Goal: Task Accomplishment & Management: Complete application form

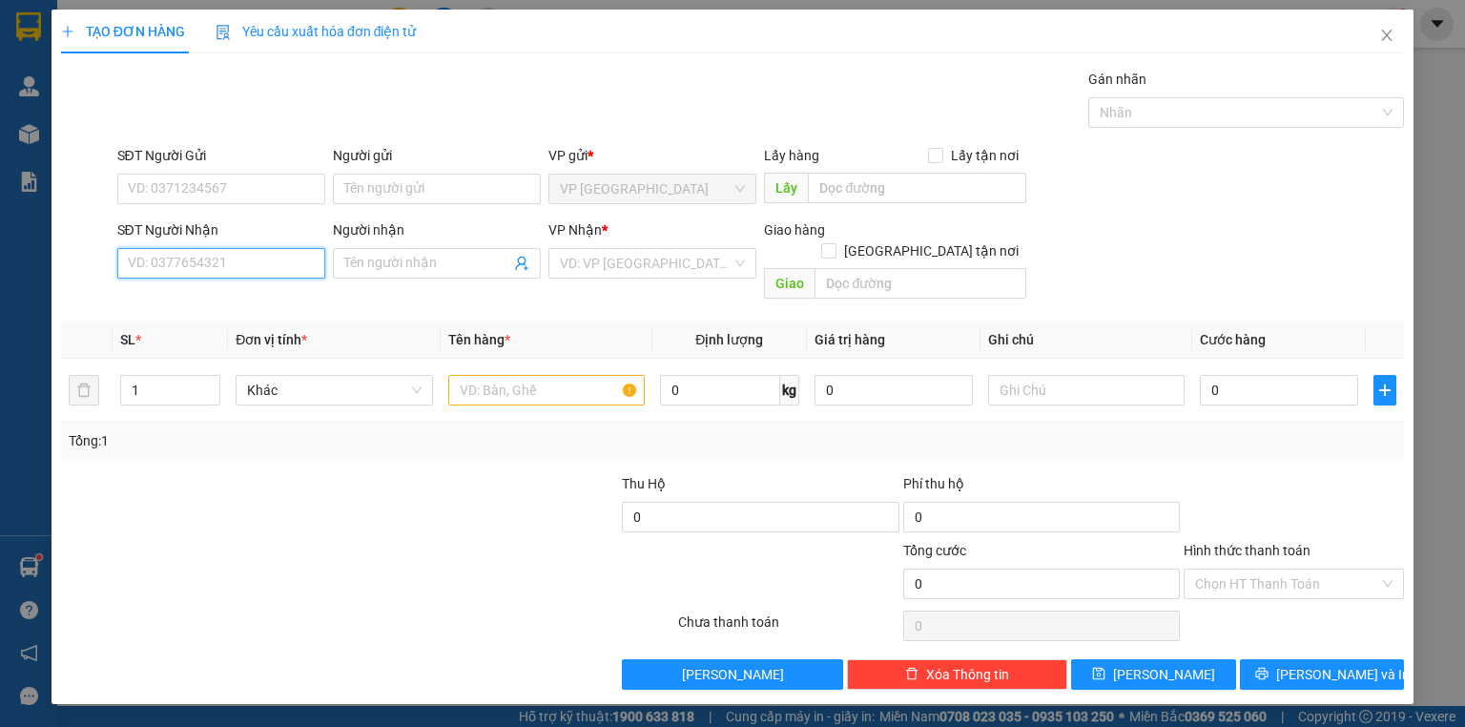
click at [206, 275] on input "SĐT Người Nhận" at bounding box center [221, 263] width 208 height 31
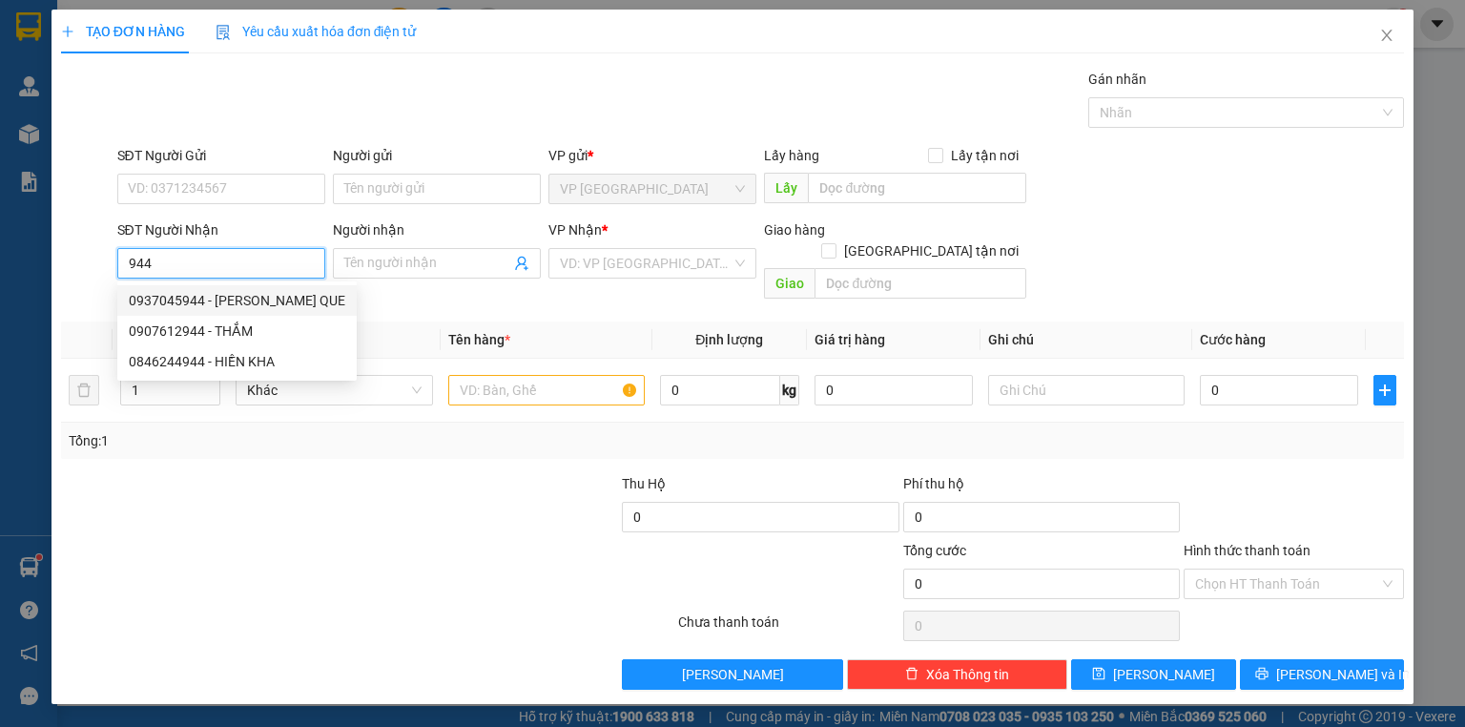
click at [269, 303] on div "0937045944 - [PERSON_NAME] QUE" at bounding box center [237, 300] width 217 height 21
type input "0937045944"
type input "HONG QUE"
type input "20.000"
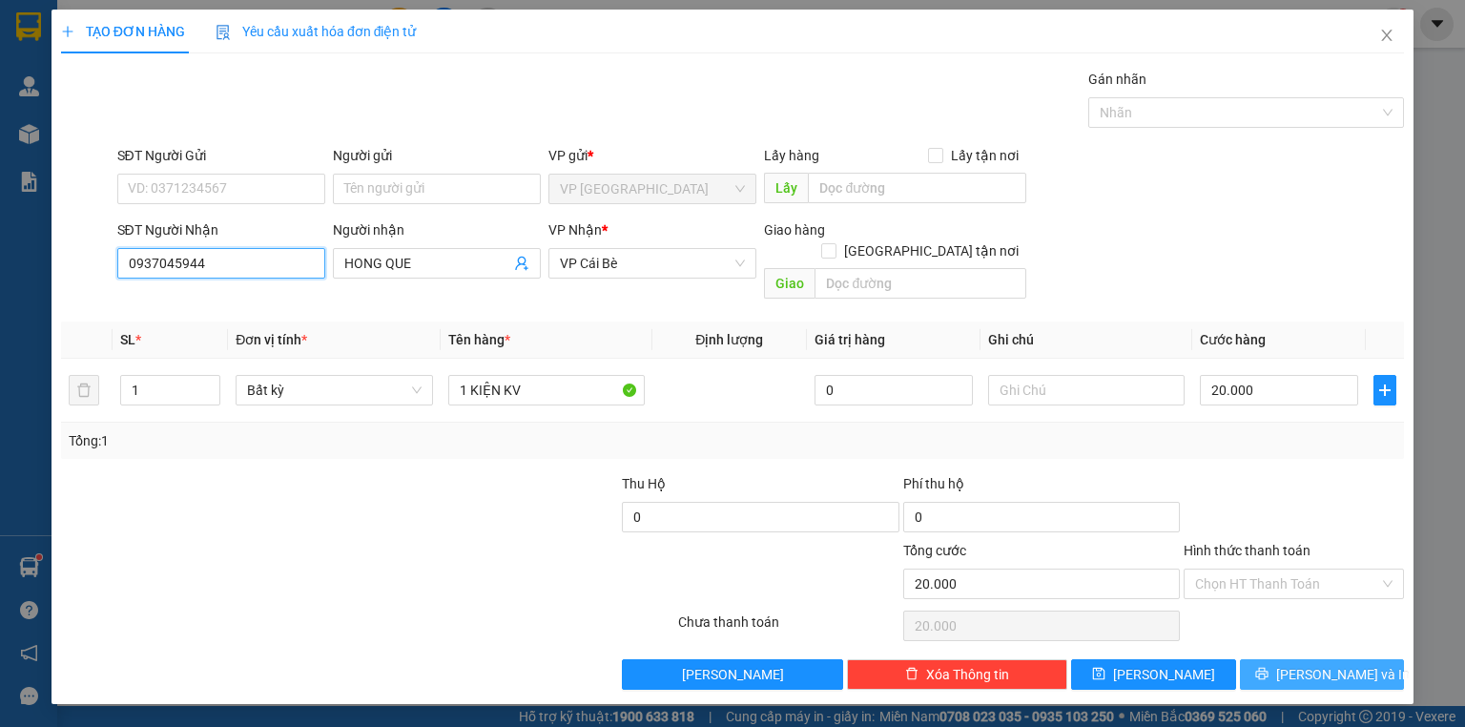
type input "0937045944"
click at [1320, 664] on span "Lưu và In" at bounding box center [1343, 674] width 134 height 21
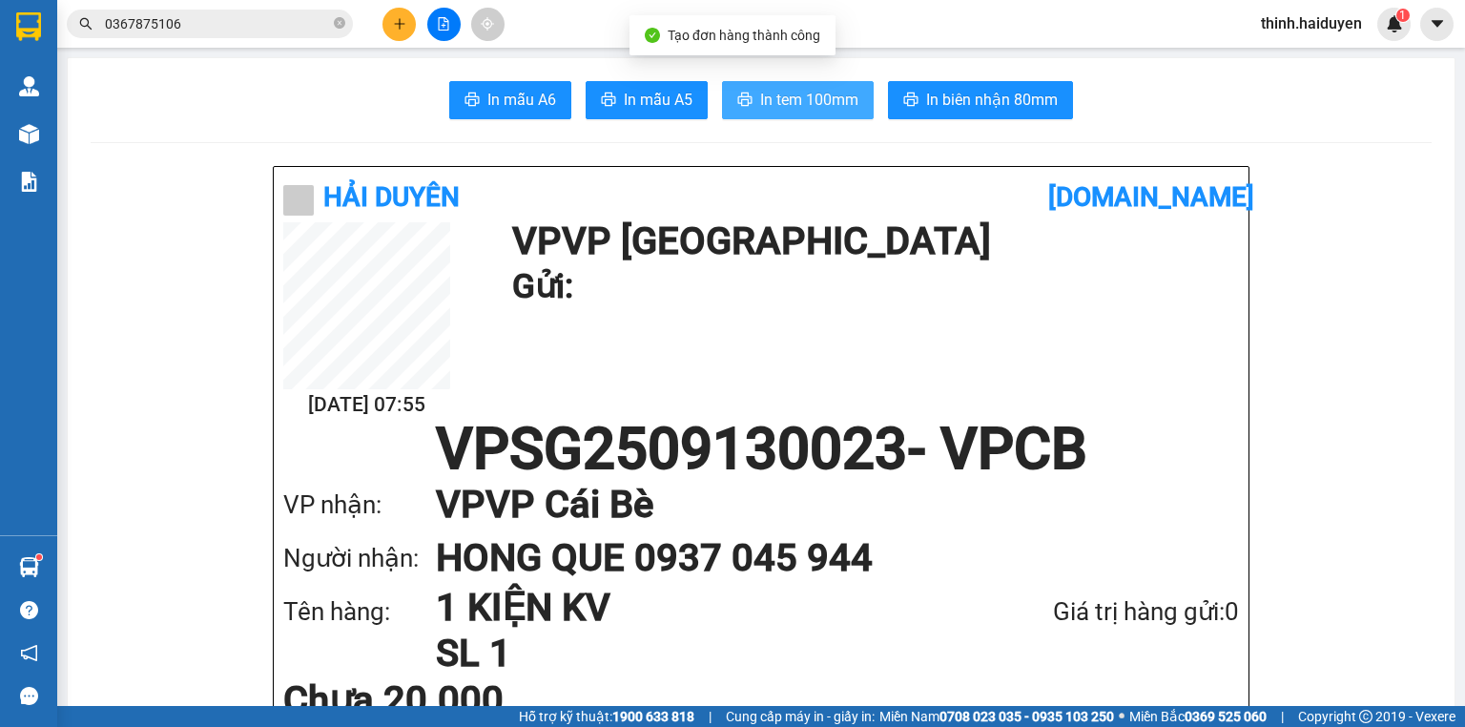
click at [839, 114] on button "In tem 100mm" at bounding box center [798, 100] width 152 height 38
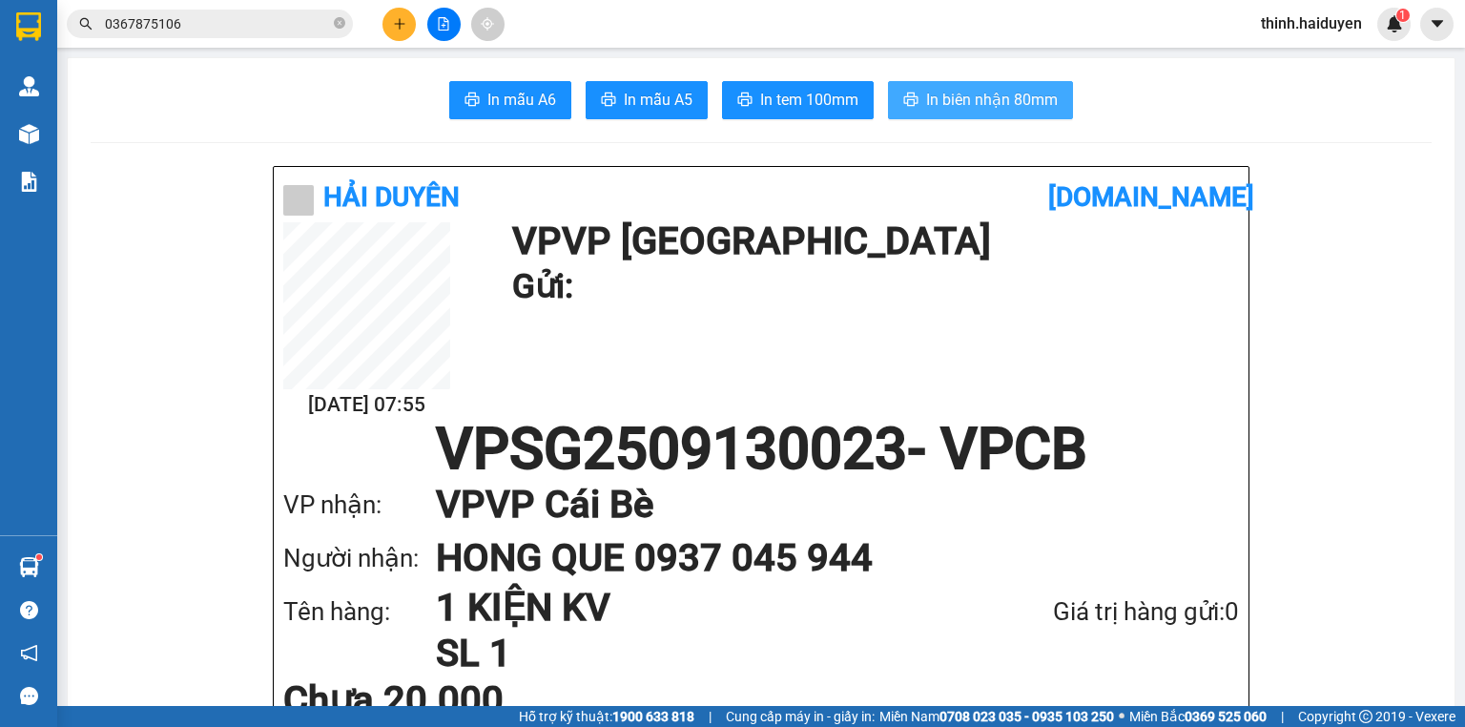
click at [981, 88] on span "In biên nhận 80mm" at bounding box center [992, 100] width 132 height 24
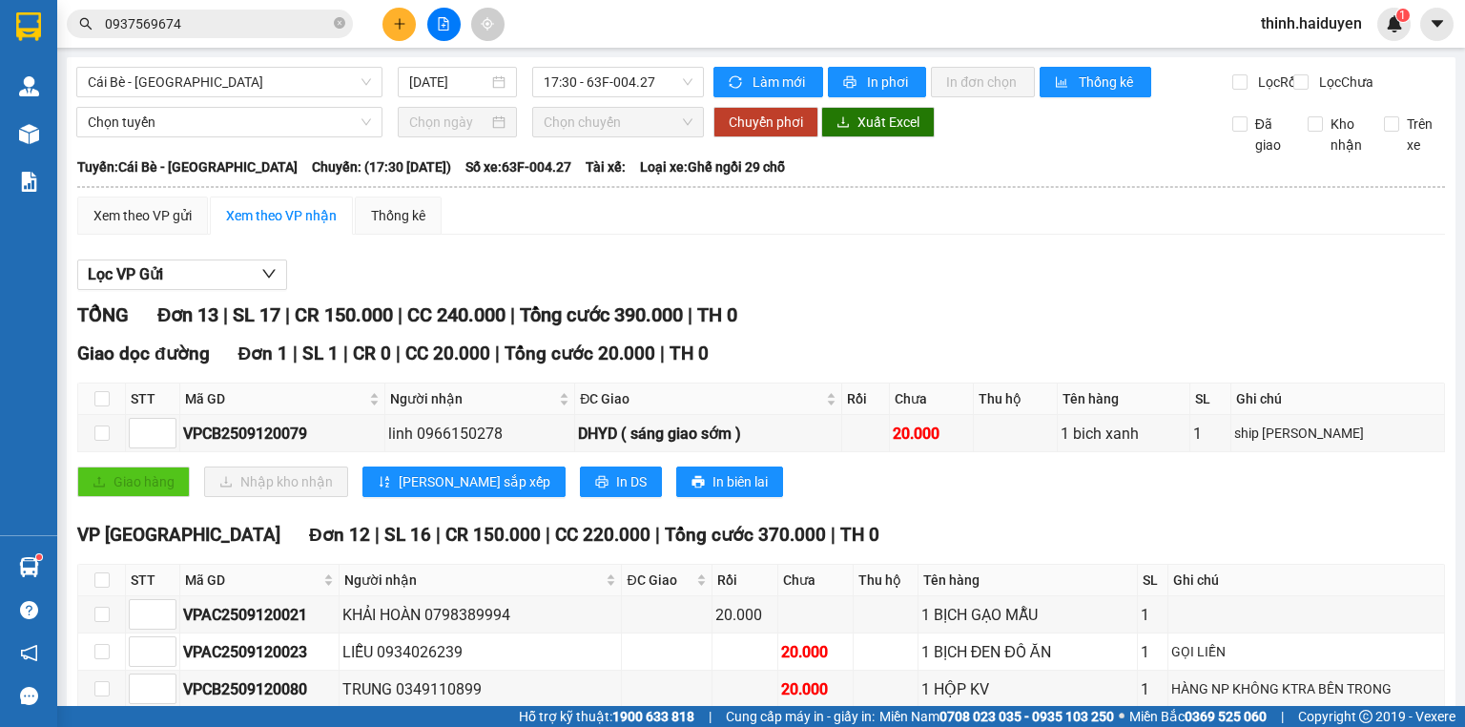
scroll to position [442, 0]
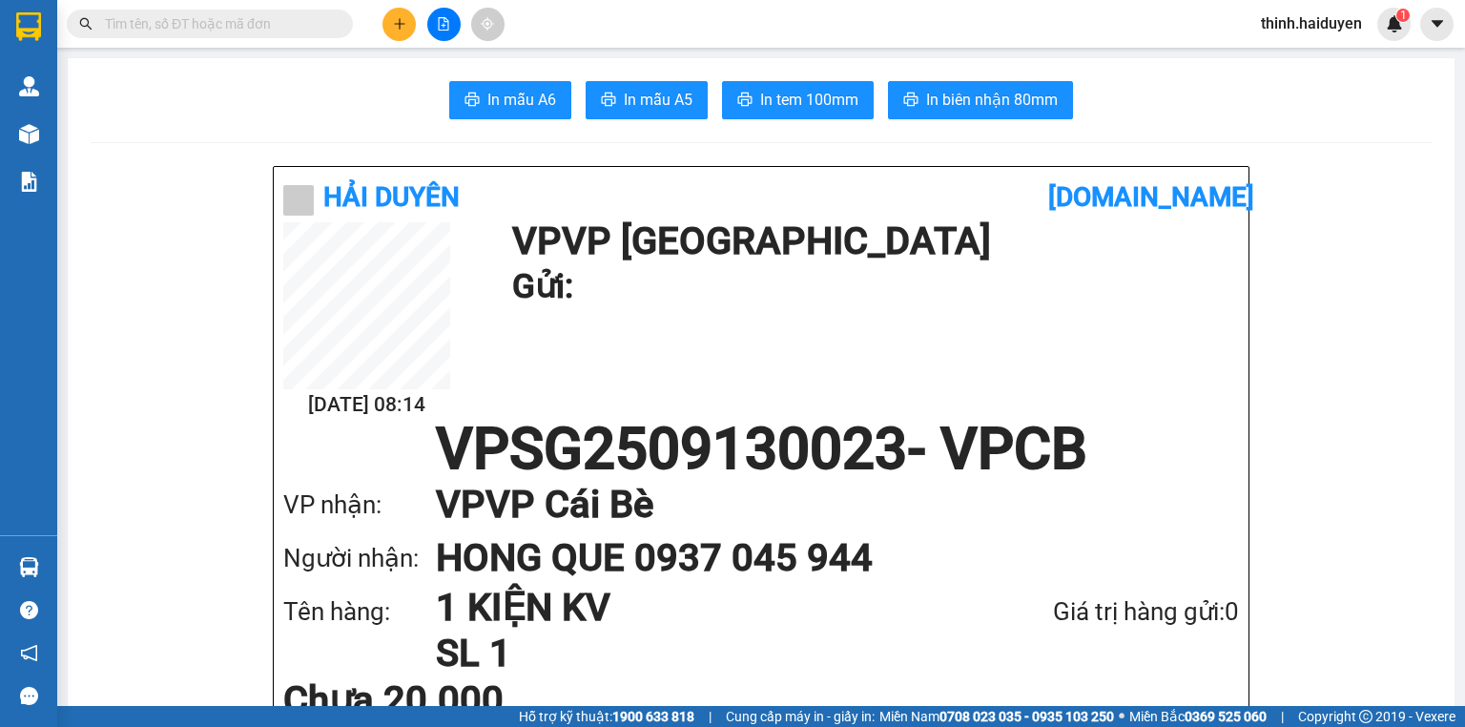
click at [446, 33] on button at bounding box center [443, 24] width 33 height 33
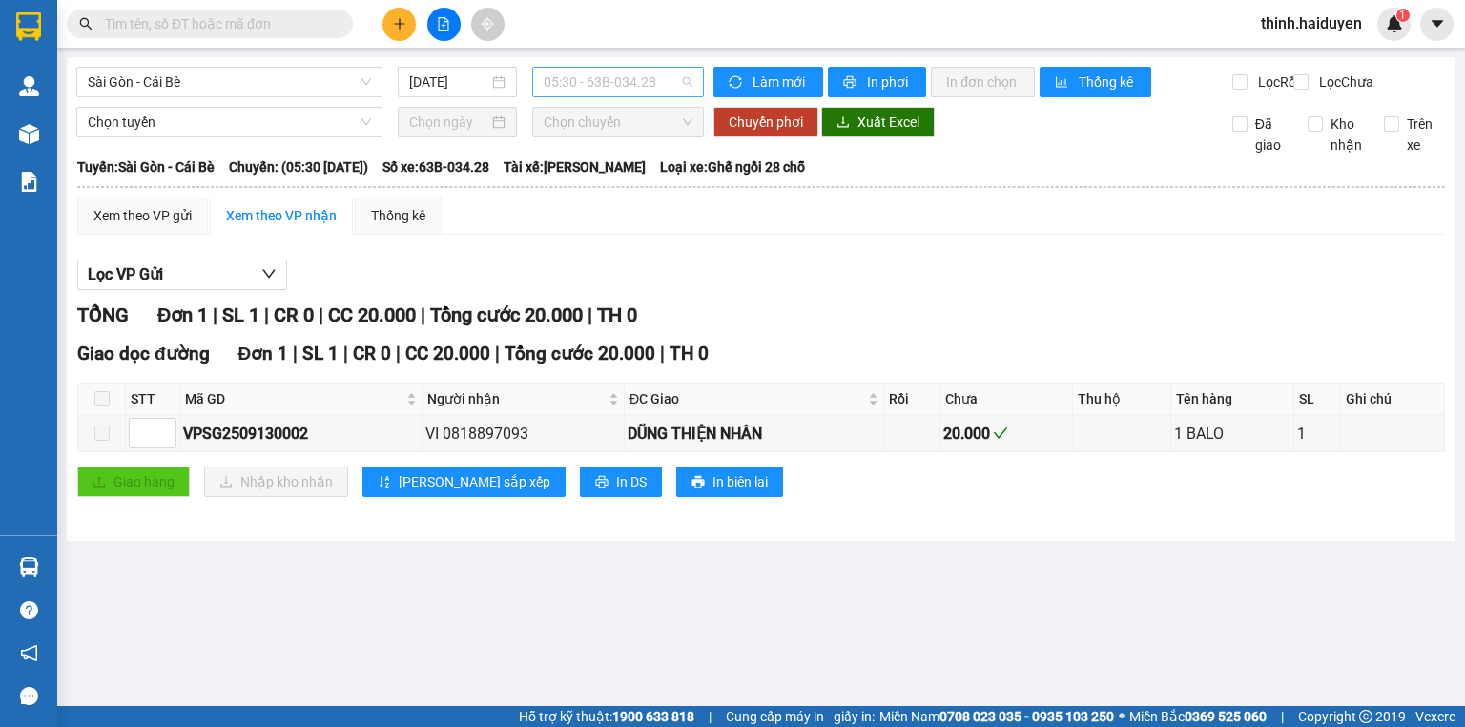
click at [551, 86] on span "05:30 - 63B-034.28" at bounding box center [619, 82] width 150 height 29
click at [280, 26] on input "text" at bounding box center [217, 23] width 225 height 21
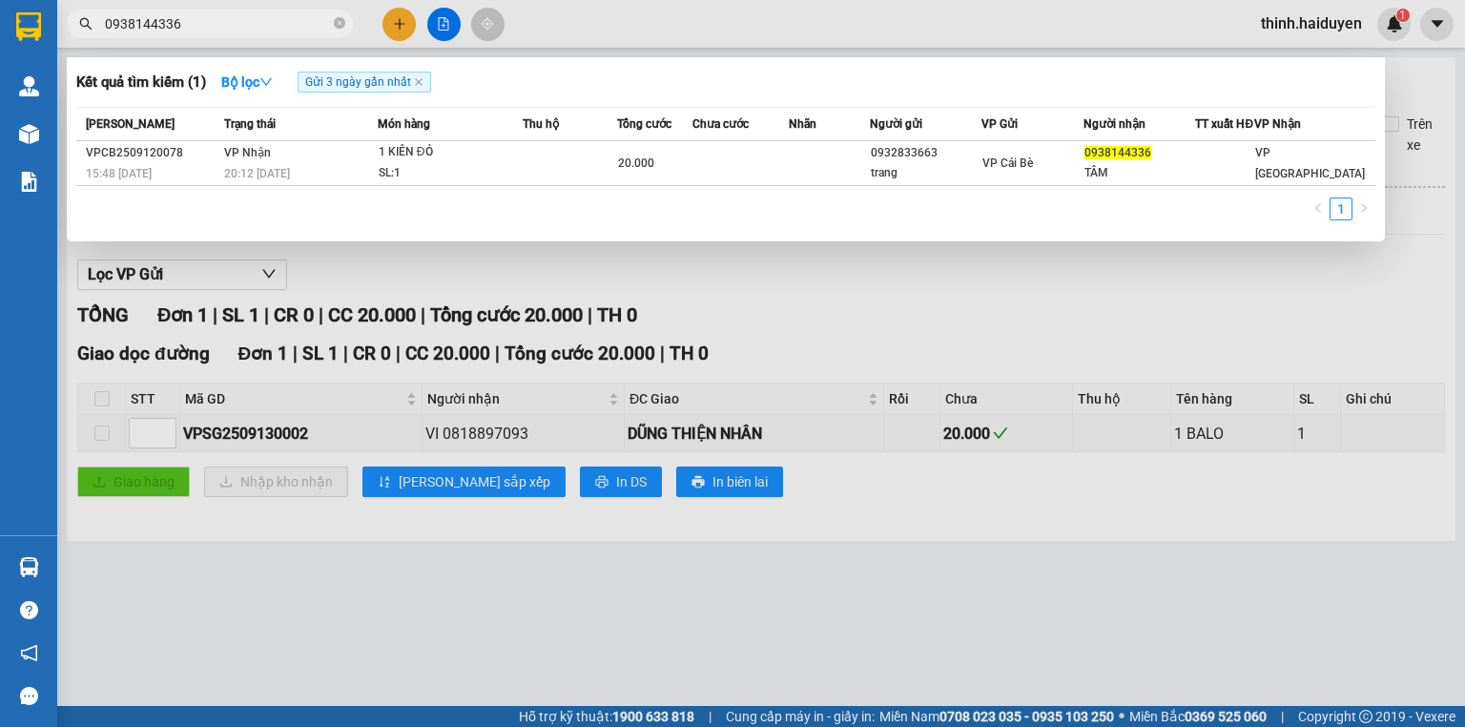
type input "0938144336"
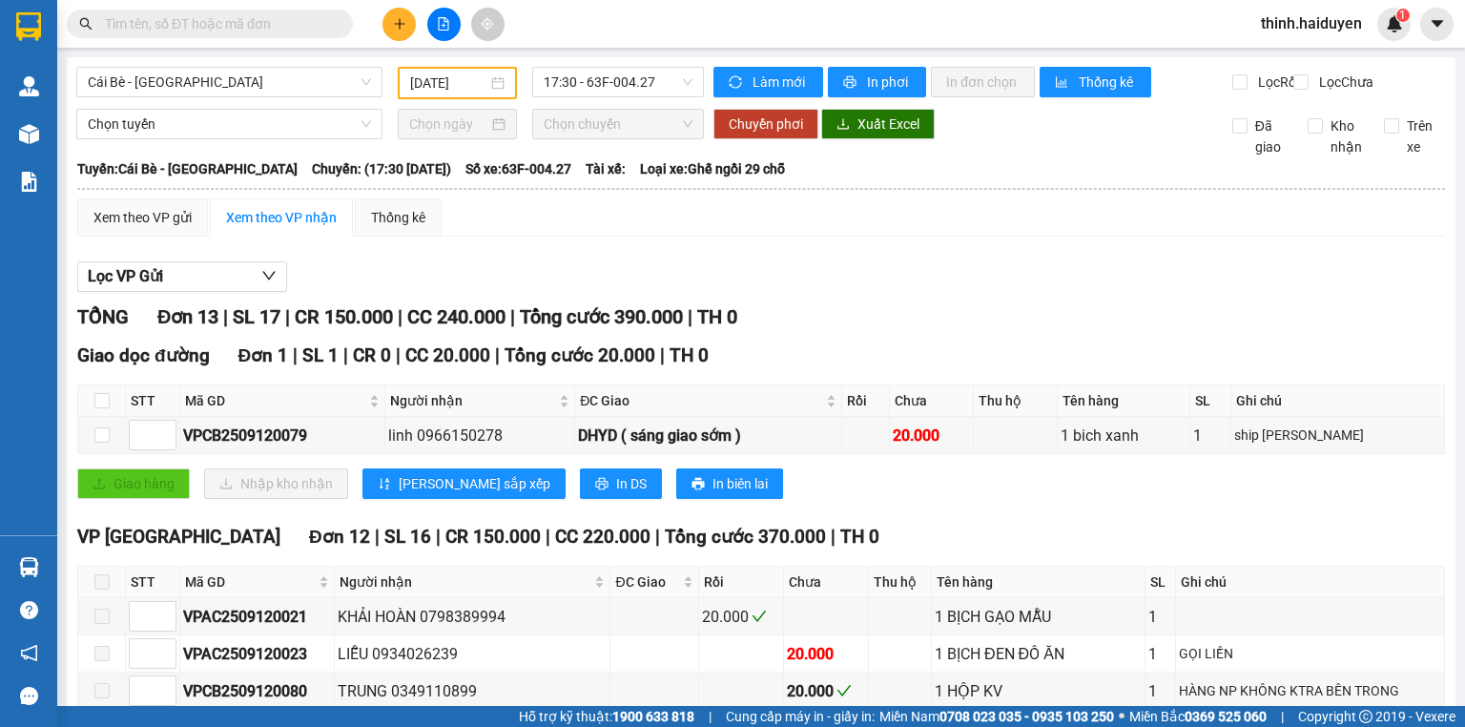
click at [446, 86] on input "[DATE]" at bounding box center [448, 82] width 76 height 21
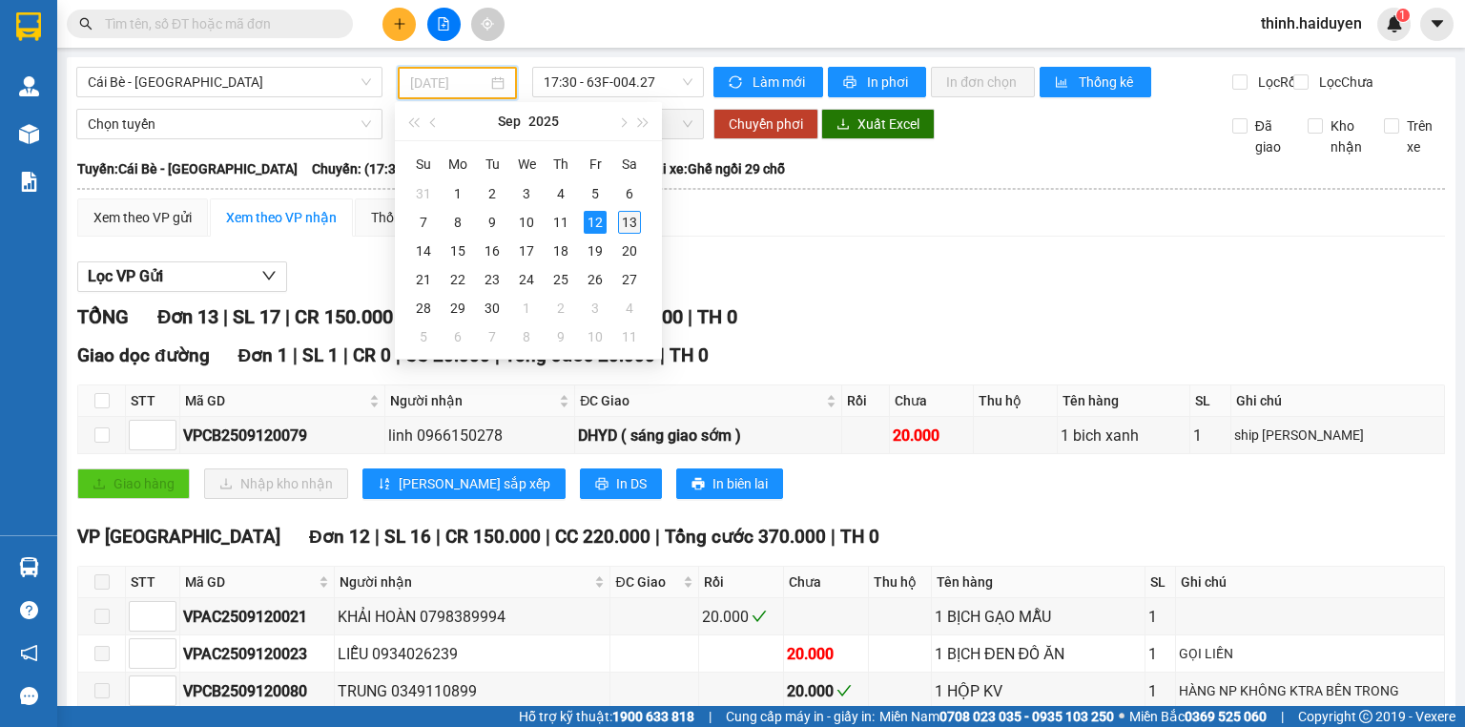
click at [633, 223] on div "13" at bounding box center [629, 222] width 23 height 23
type input "[DATE]"
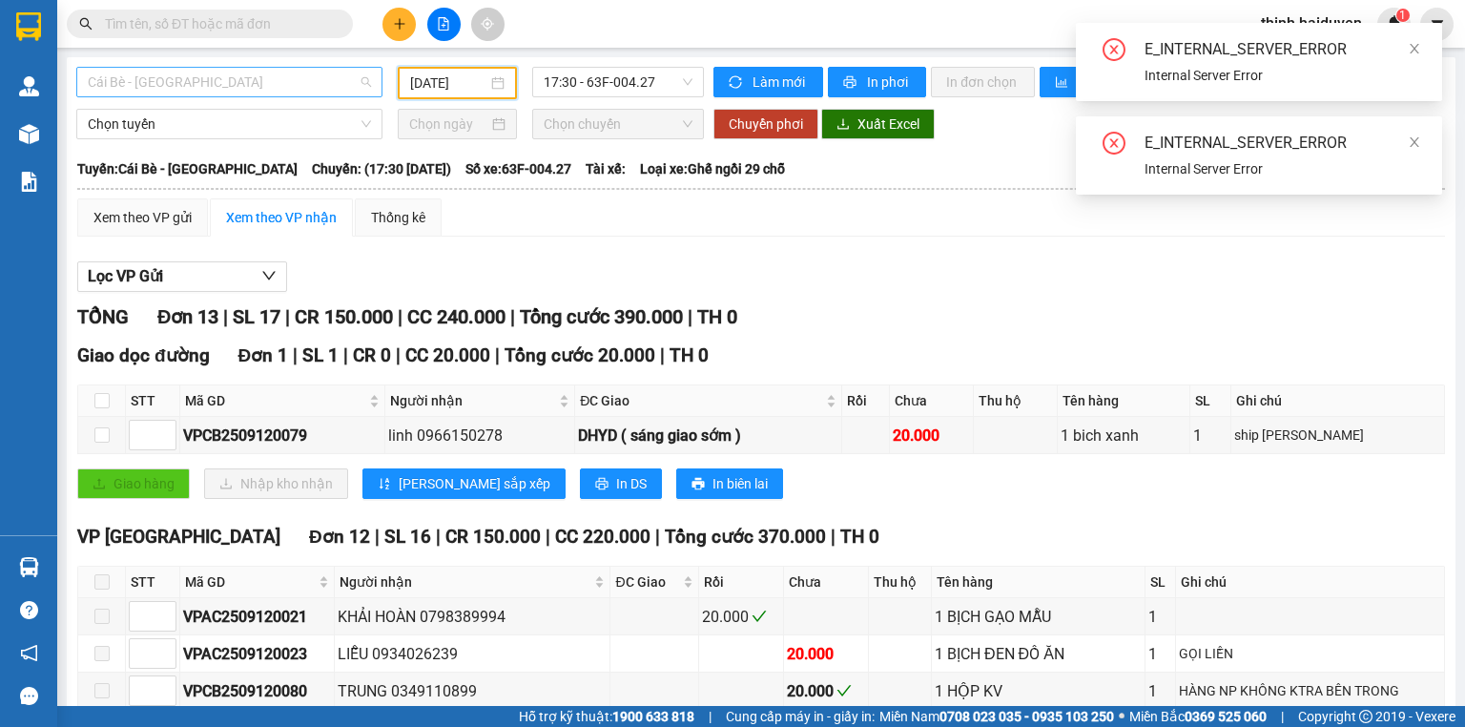
click at [226, 80] on span "Cái Bè - Sài Gòn" at bounding box center [229, 82] width 283 height 29
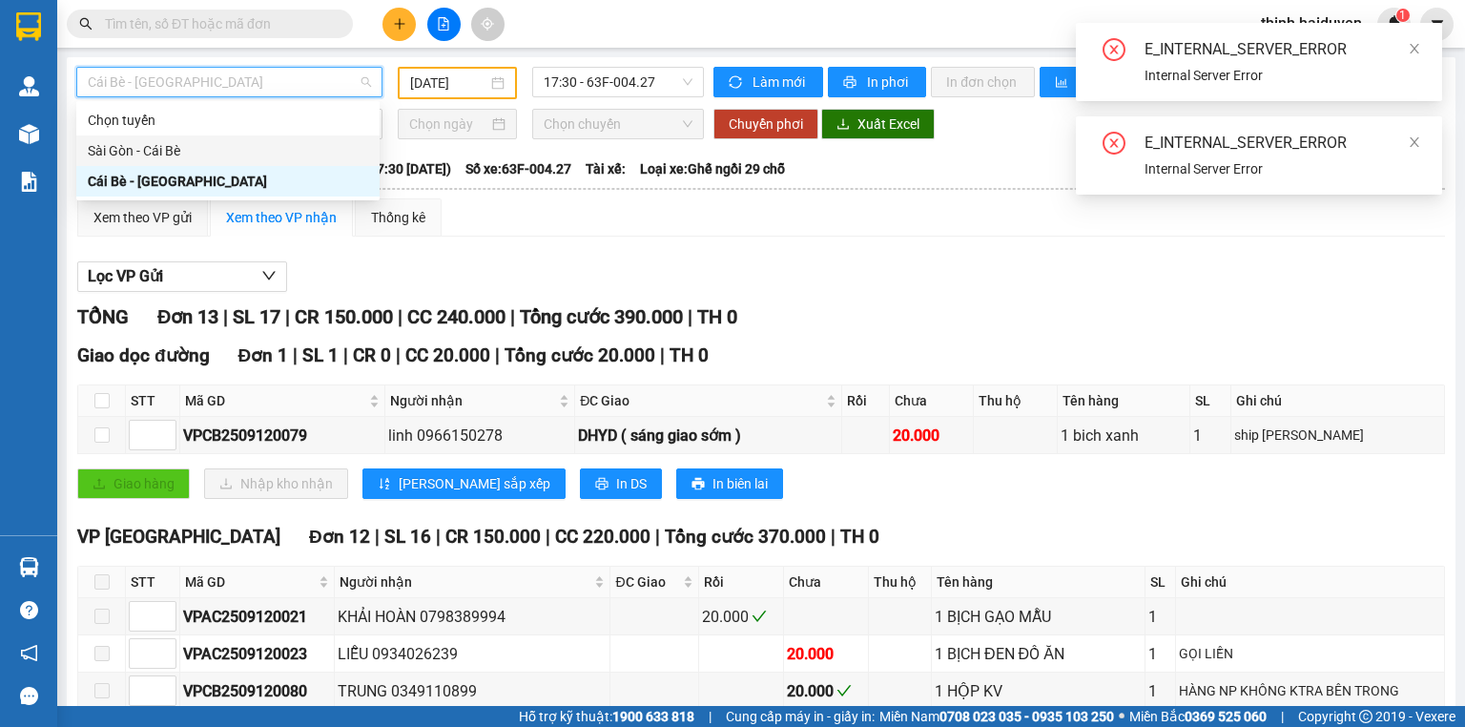
click at [217, 156] on div "Sài Gòn - Cái Bè" at bounding box center [228, 150] width 280 height 21
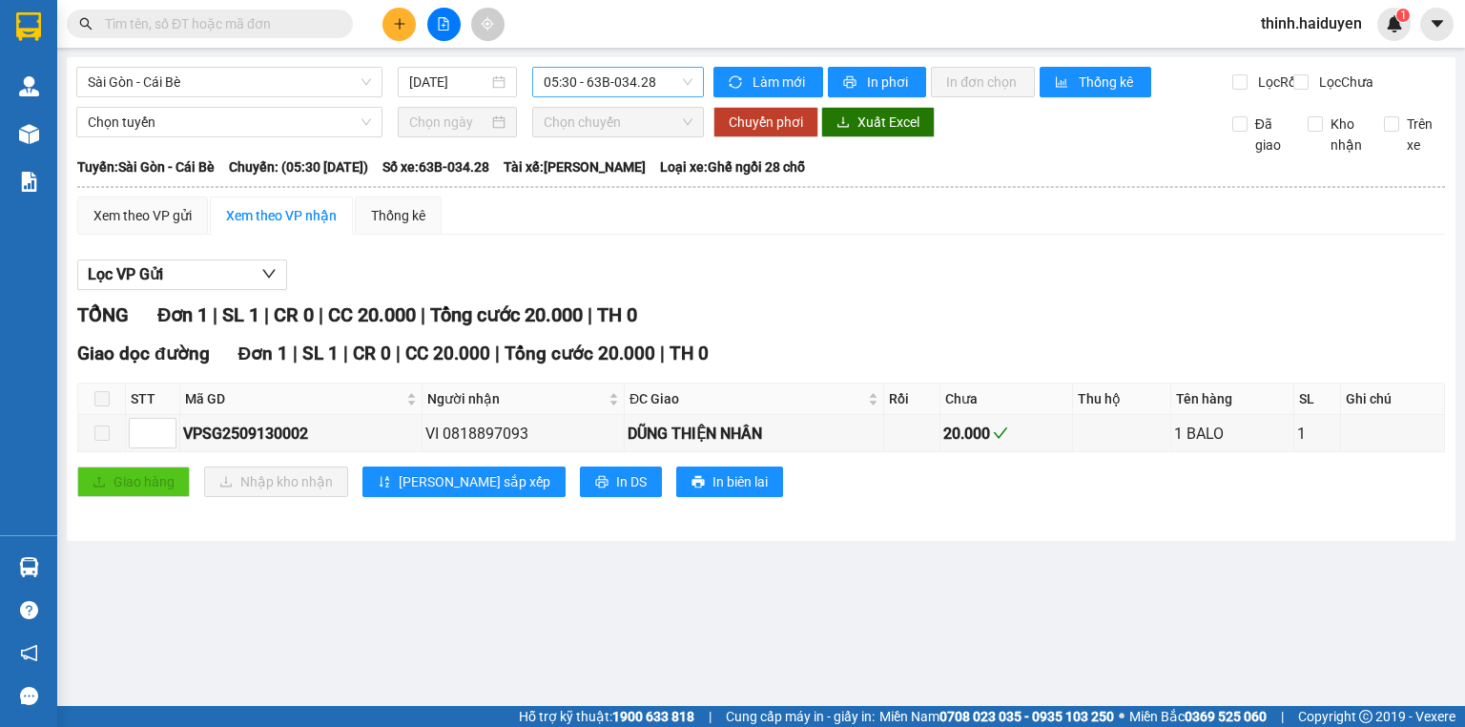
click at [651, 74] on span "05:30 - 63B-034.28" at bounding box center [619, 82] width 150 height 29
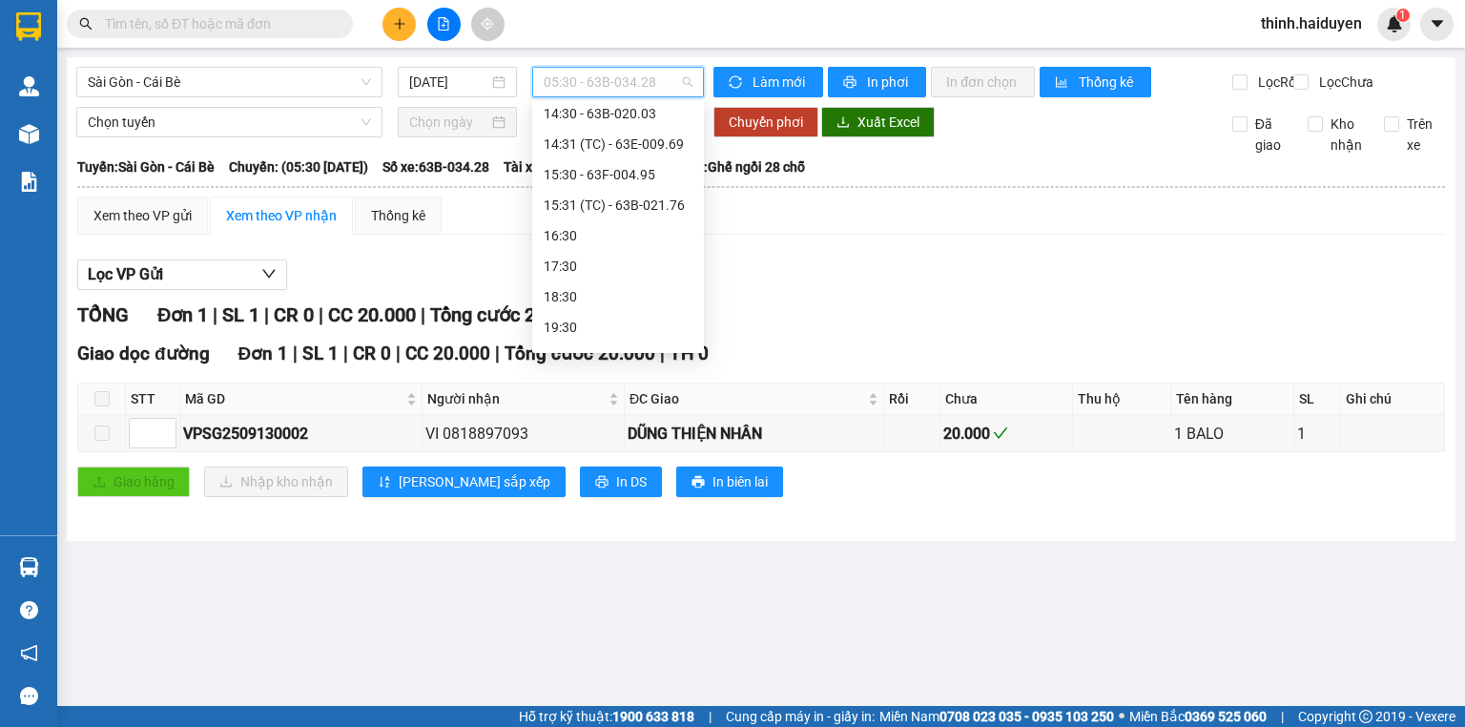
scroll to position [610, 0]
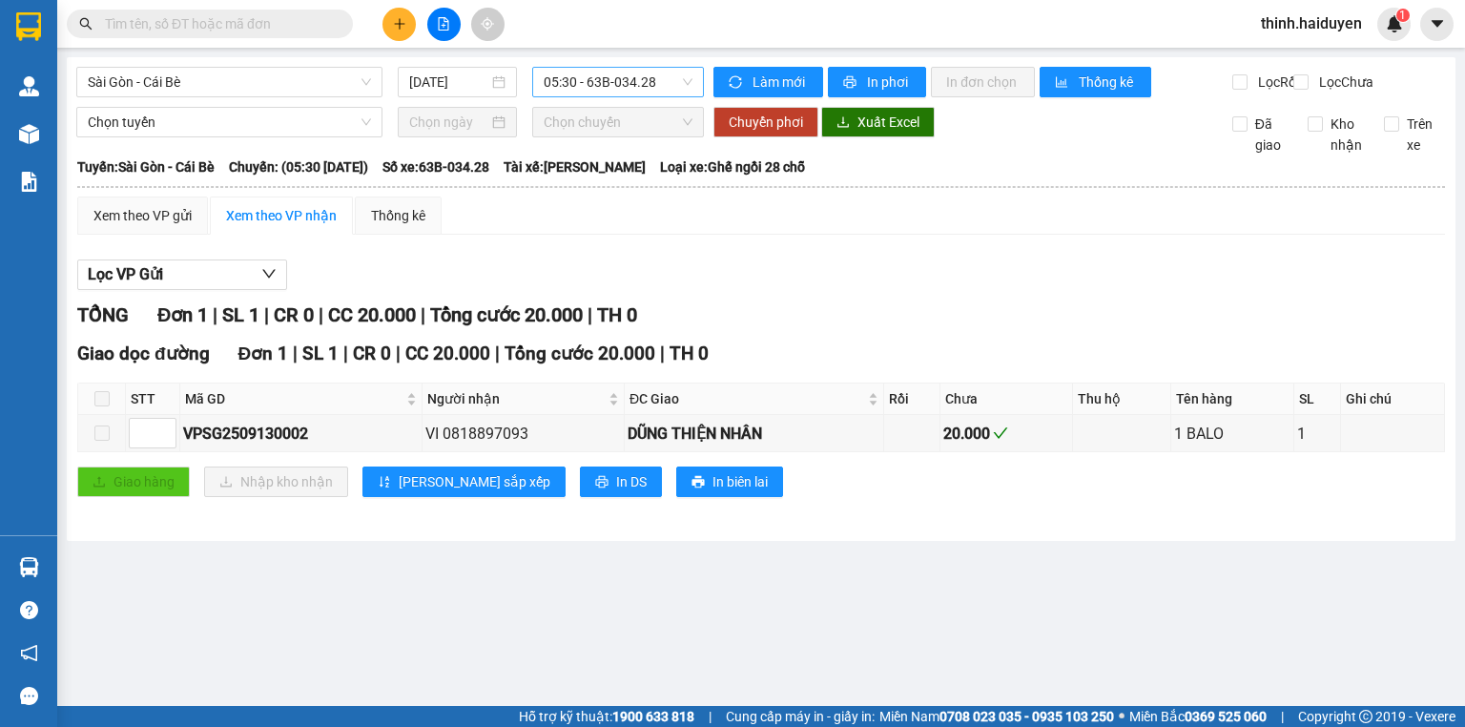
click at [606, 92] on span "05:30 - 63B-034.28" at bounding box center [619, 82] width 150 height 29
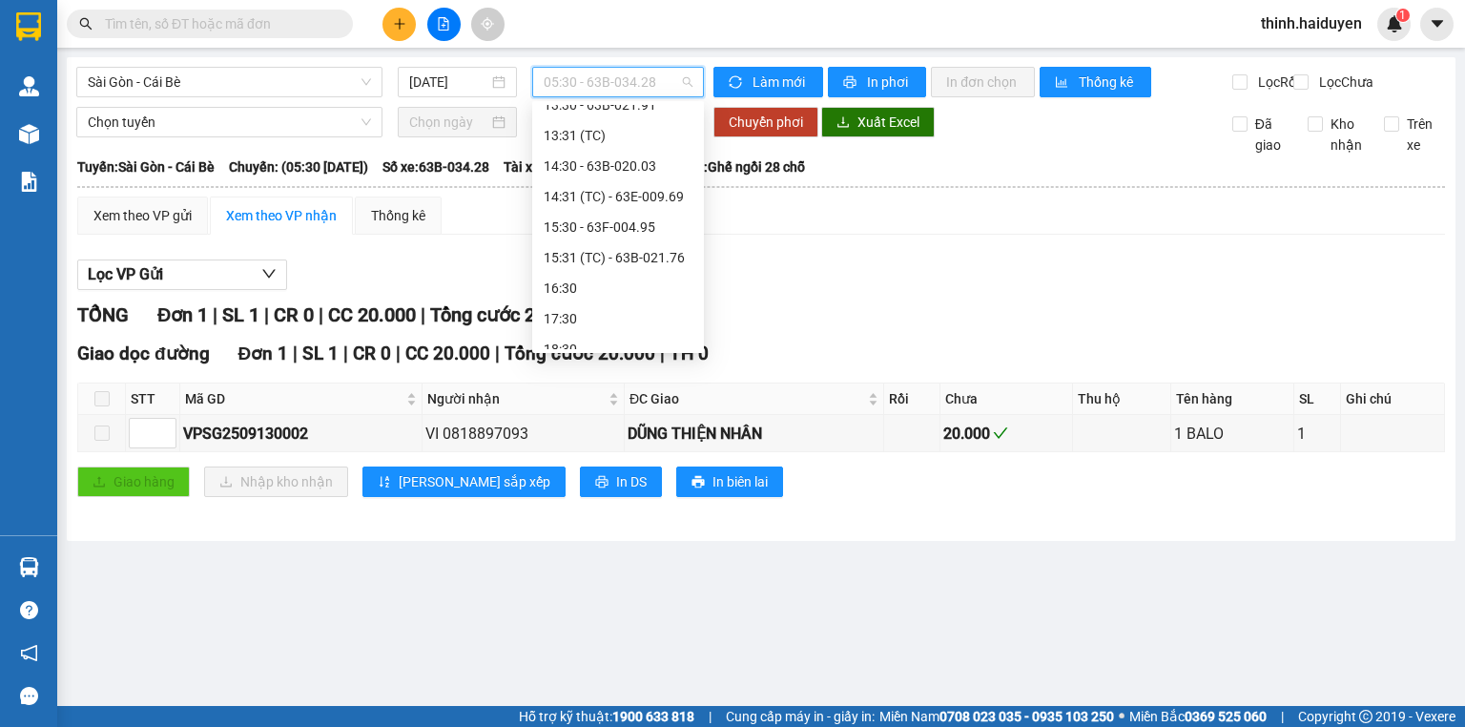
scroll to position [610, 0]
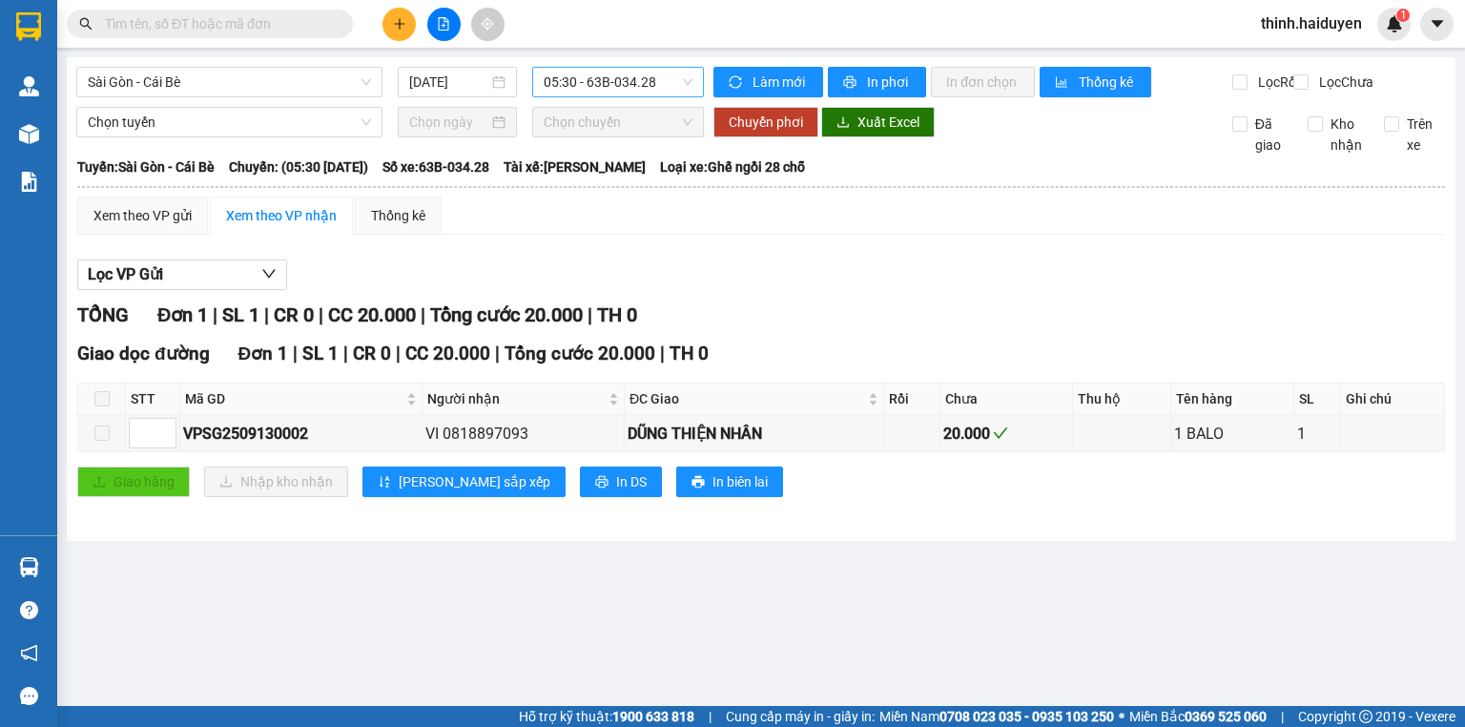
click at [622, 84] on span "05:30 - 63B-034.28" at bounding box center [619, 82] width 150 height 29
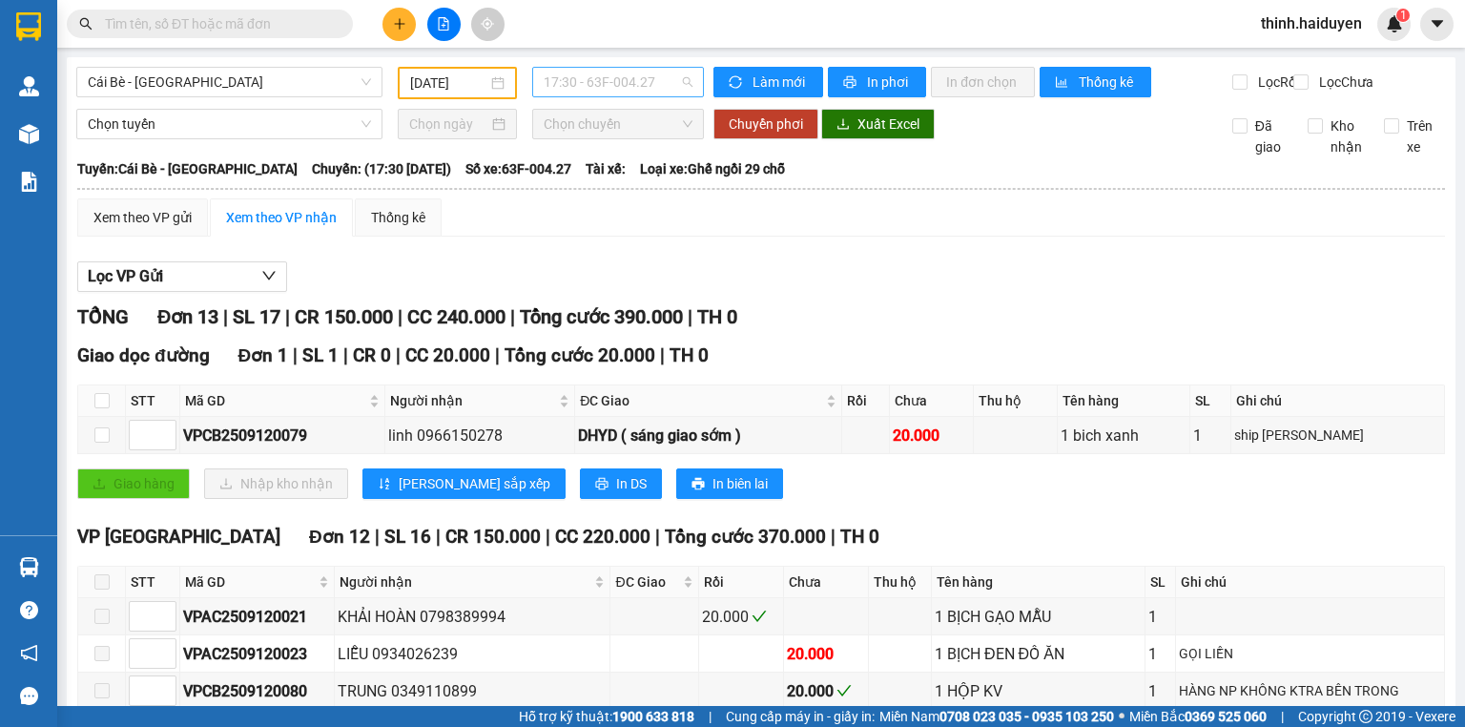
click at [569, 92] on span "17:30 - 63F-004.27" at bounding box center [619, 82] width 150 height 29
click at [462, 88] on input "[DATE]" at bounding box center [448, 82] width 76 height 21
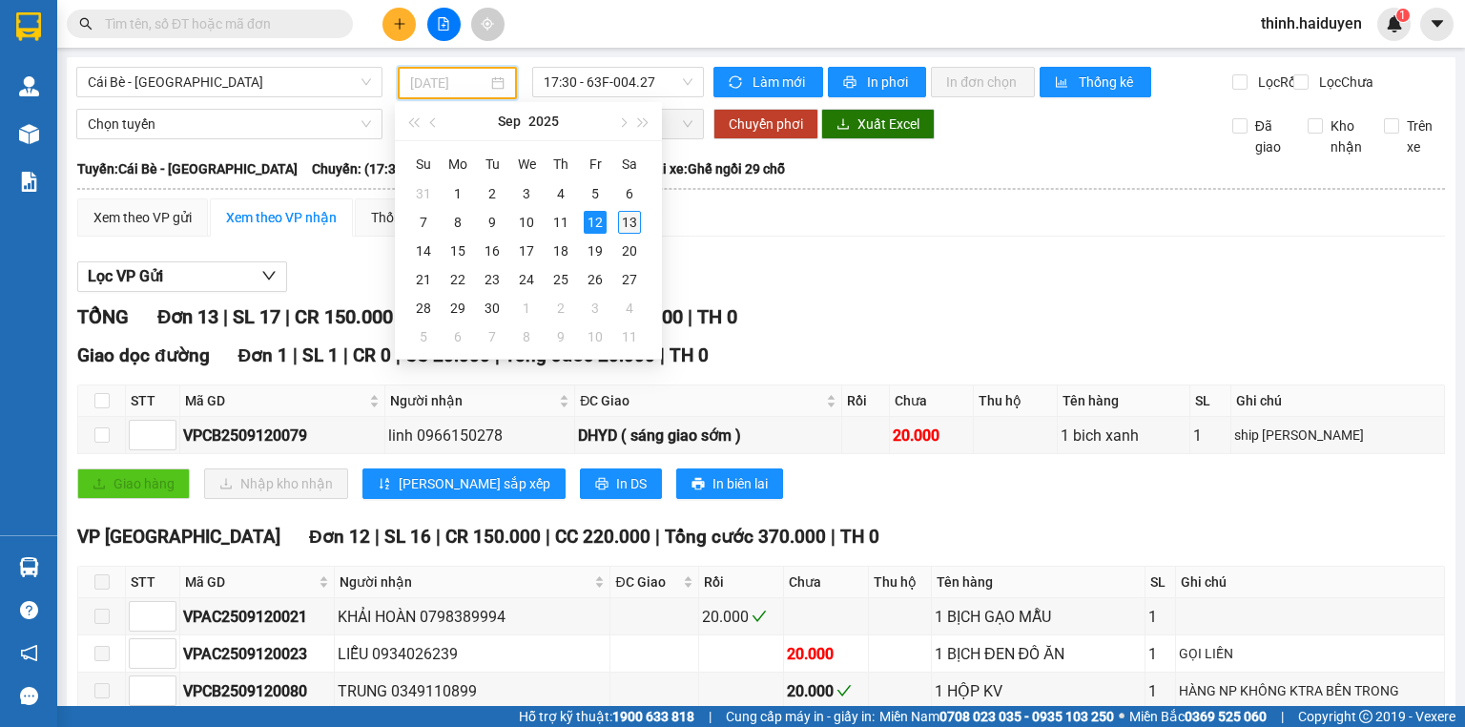
click at [624, 215] on div "13" at bounding box center [629, 222] width 23 height 23
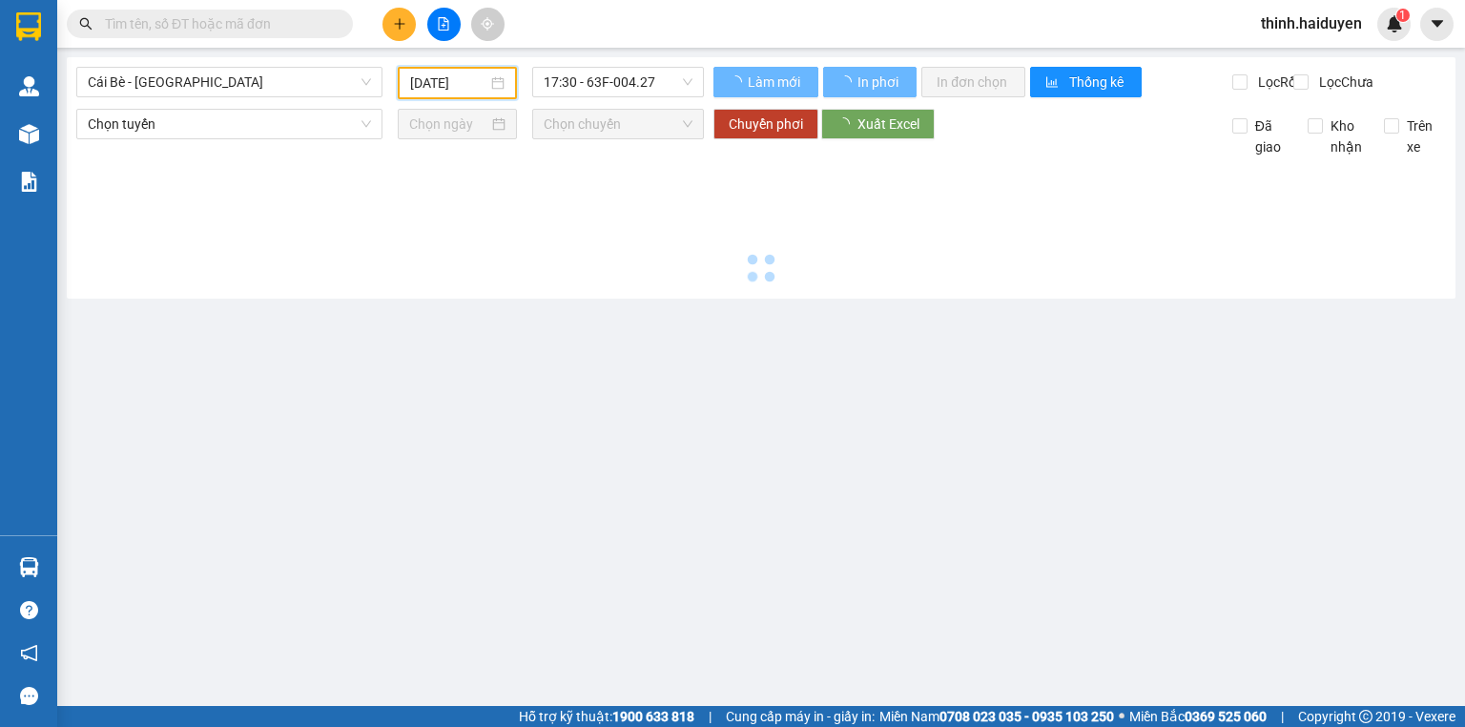
type input "[DATE]"
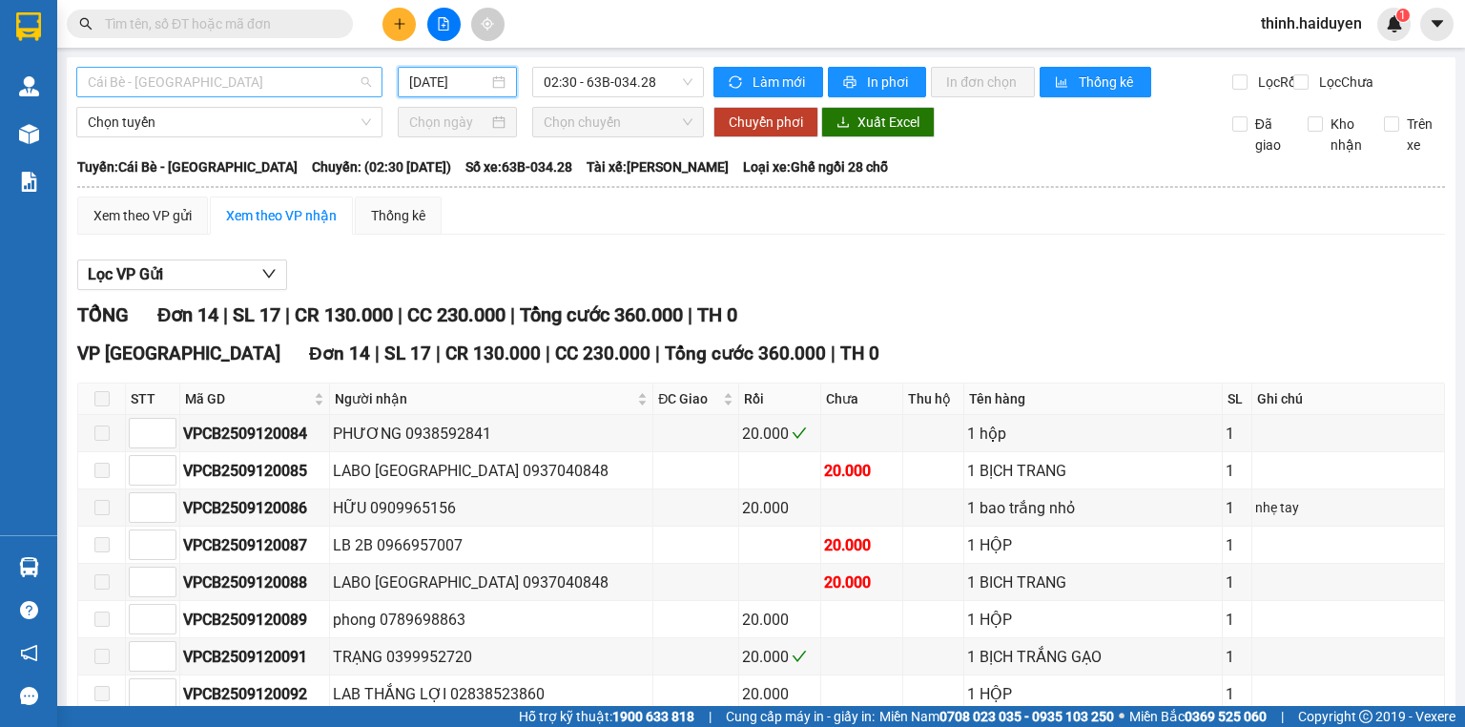
click at [356, 76] on span "Cái Bè - [GEOGRAPHIC_DATA]" at bounding box center [229, 82] width 283 height 29
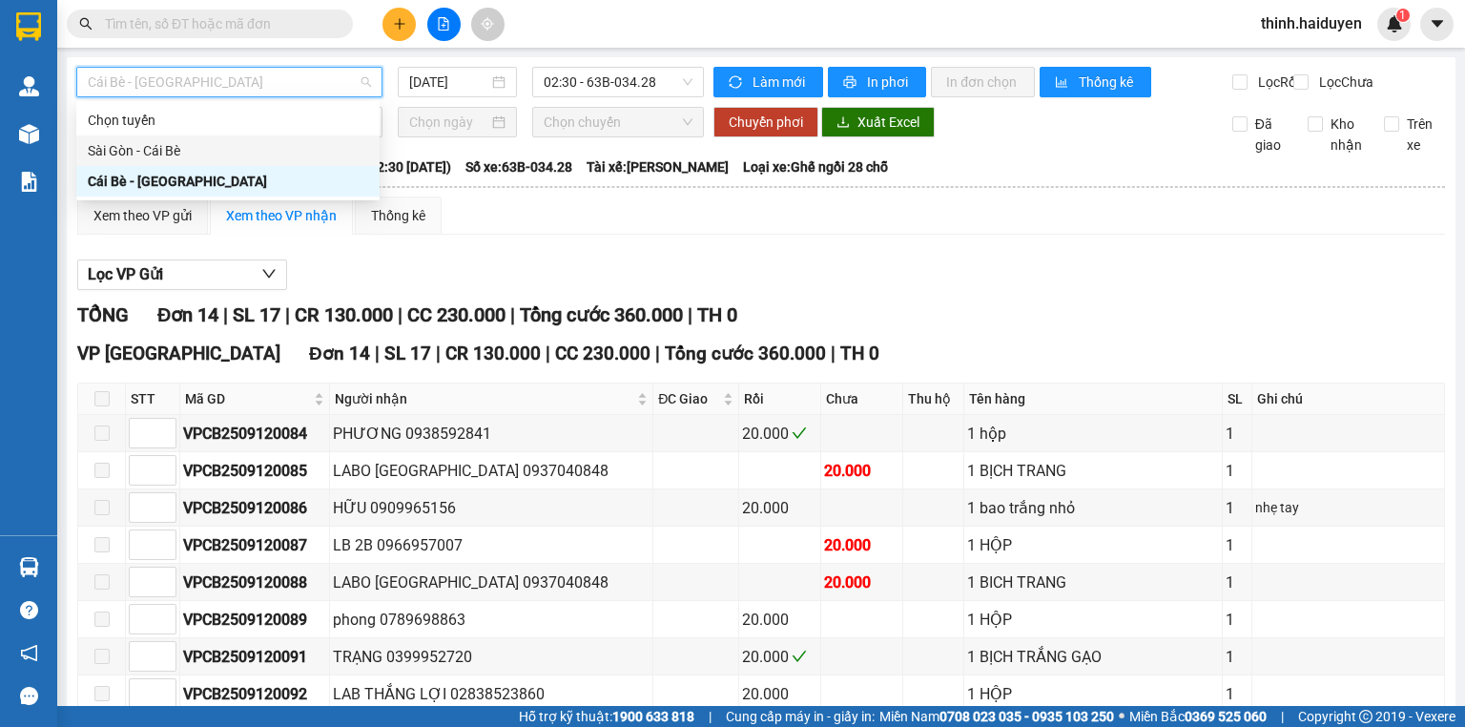
click at [239, 157] on div "Sài Gòn - Cái Bè" at bounding box center [228, 150] width 280 height 21
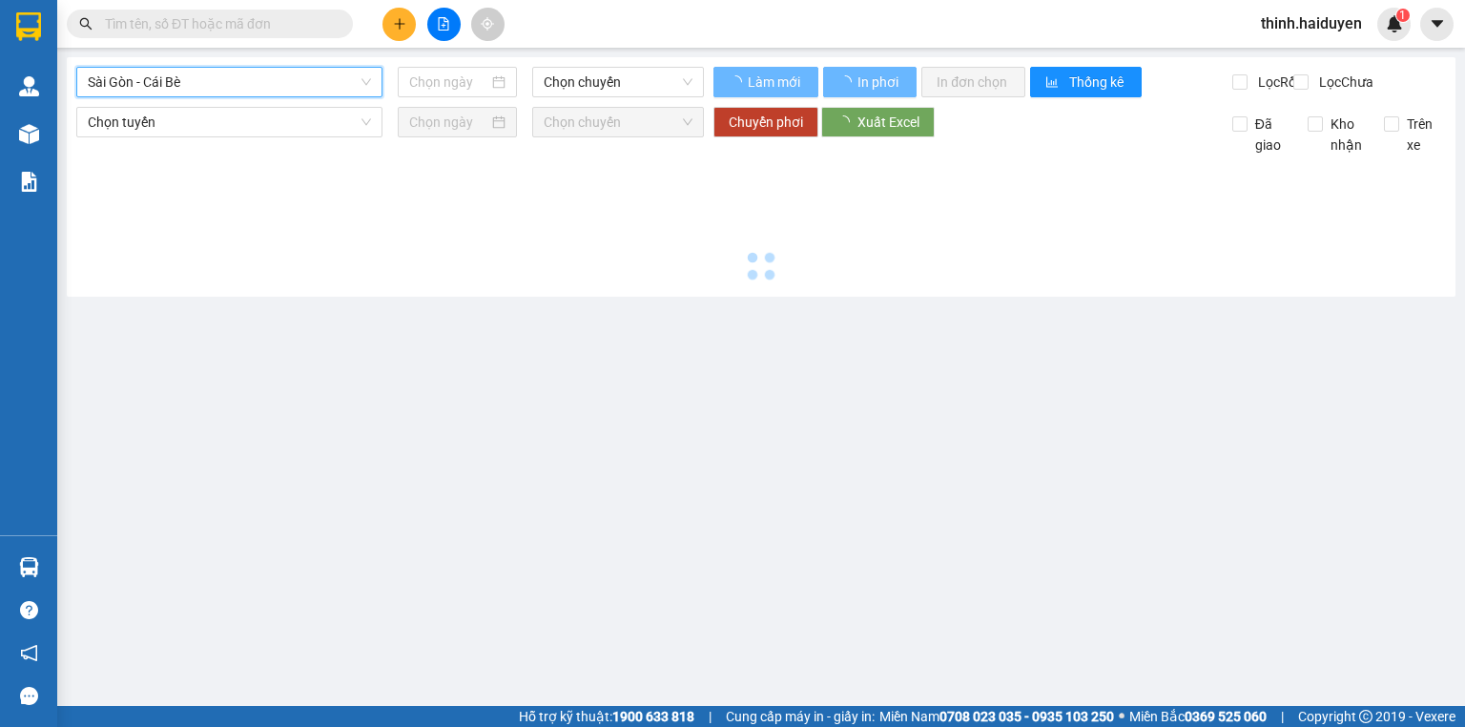
type input "[DATE]"
